Goal: Transaction & Acquisition: Book appointment/travel/reservation

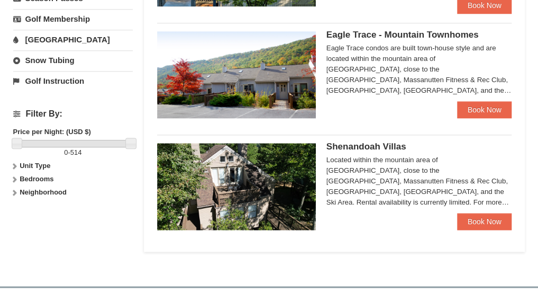
scroll to position [424, 0]
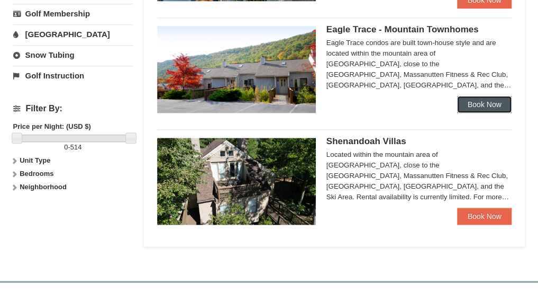
click at [483, 100] on link "Book Now" at bounding box center [484, 104] width 55 height 17
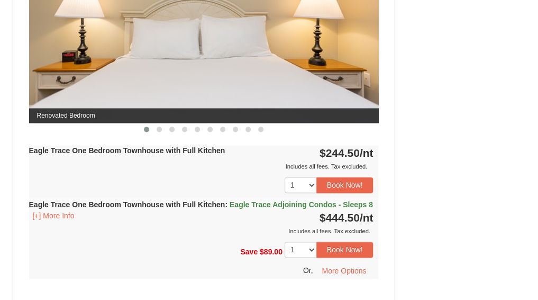
scroll to position [529, 0]
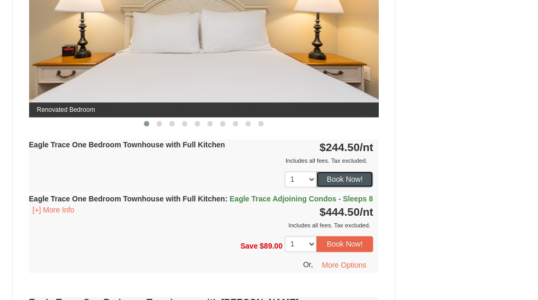
click at [337, 180] on button "Book Now!" at bounding box center [345, 179] width 57 height 16
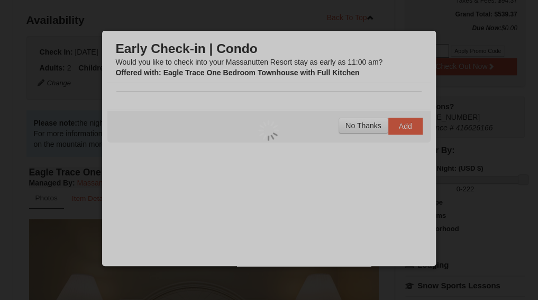
scroll to position [103, 0]
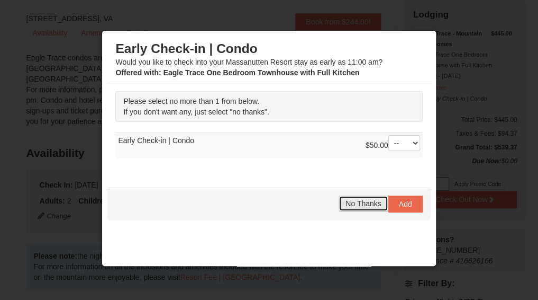
click at [349, 196] on button "No Thanks" at bounding box center [363, 203] width 49 height 16
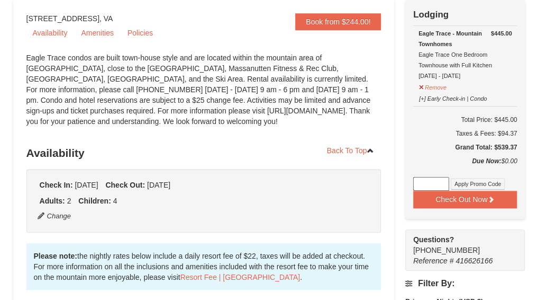
click at [349, 196] on ul "Adults: 2 Children: 4" at bounding box center [204, 200] width 334 height 11
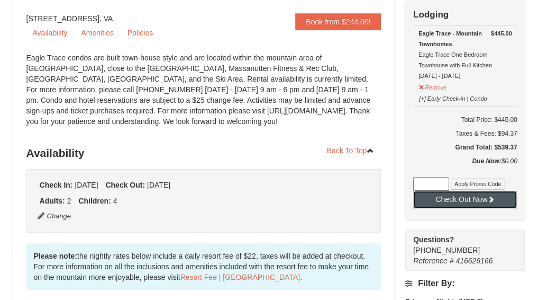
click at [480, 200] on button "Check Out Now" at bounding box center [465, 199] width 104 height 17
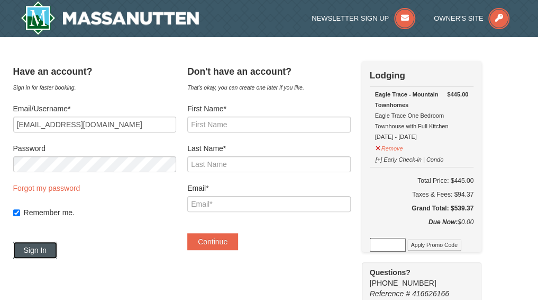
click at [47, 249] on button "Sign In" at bounding box center [35, 249] width 44 height 17
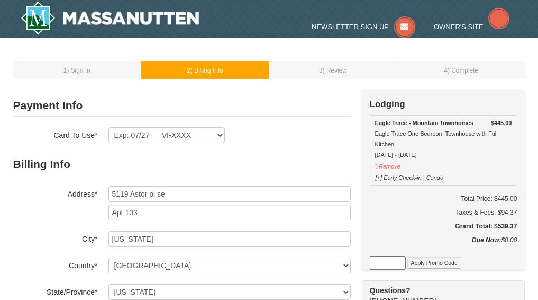
select select "DC"
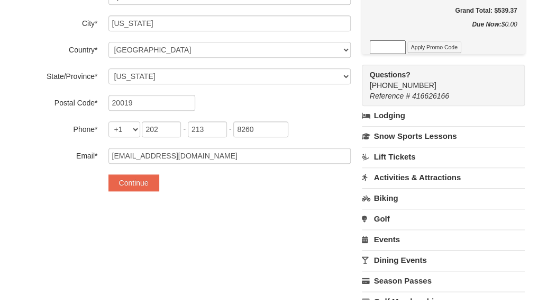
scroll to position [219, 0]
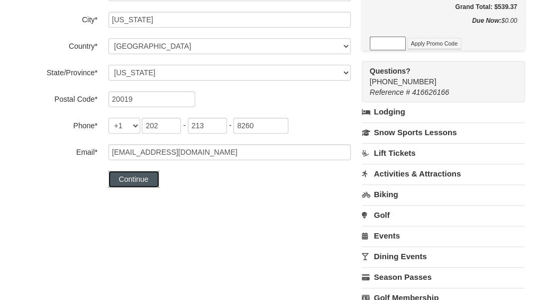
click at [141, 178] on button "Continue" at bounding box center [134, 178] width 51 height 17
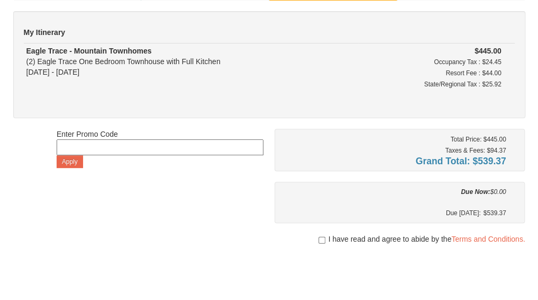
scroll to position [85, 0]
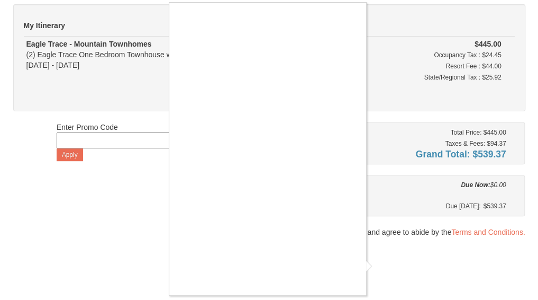
click at [378, 267] on div at bounding box center [269, 150] width 538 height 300
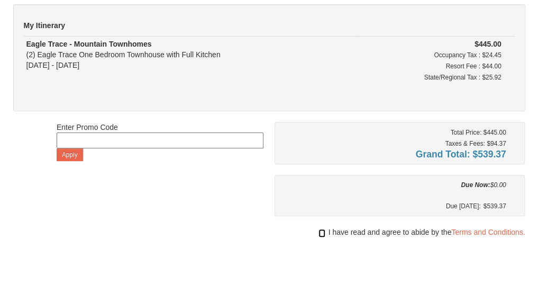
click at [321, 230] on input "checkbox" at bounding box center [322, 233] width 7 height 8
checkbox input "true"
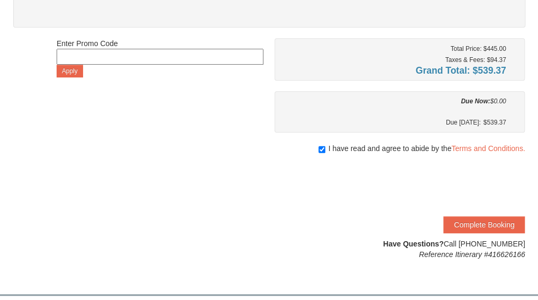
scroll to position [169, 0]
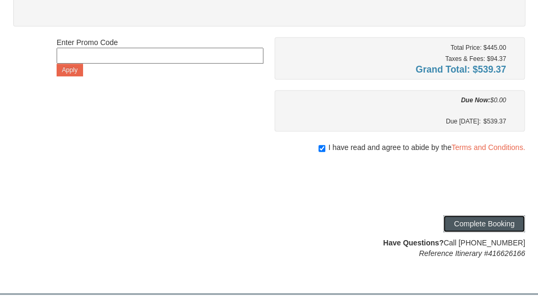
click at [492, 226] on button "Complete Booking" at bounding box center [485, 223] width 82 height 17
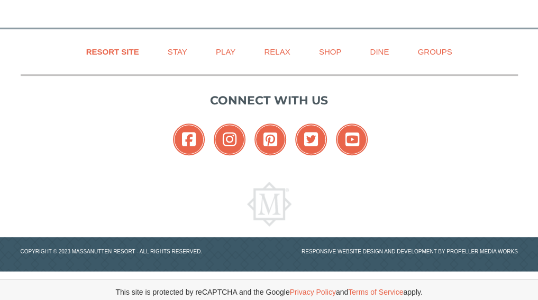
scroll to position [318, 0]
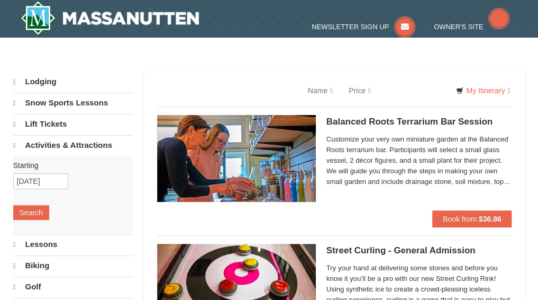
select select "10"
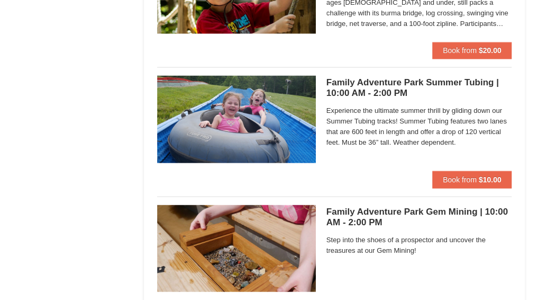
scroll to position [2357, 0]
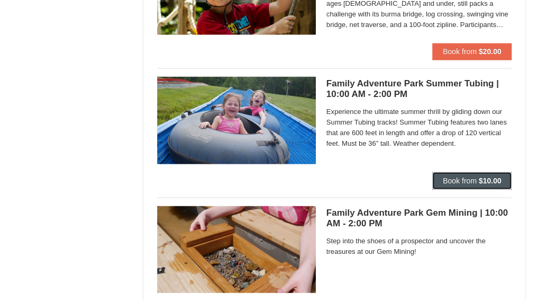
click at [457, 176] on span "Book from" at bounding box center [460, 180] width 34 height 8
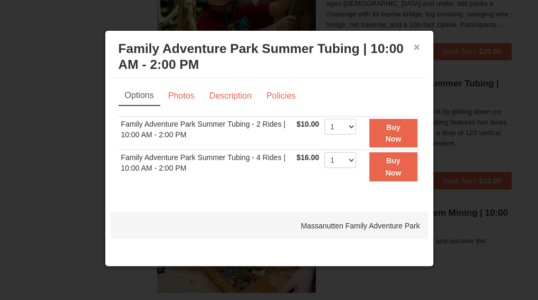
click at [414, 47] on button "×" at bounding box center [417, 47] width 6 height 11
